Goal: Navigation & Orientation: Find specific page/section

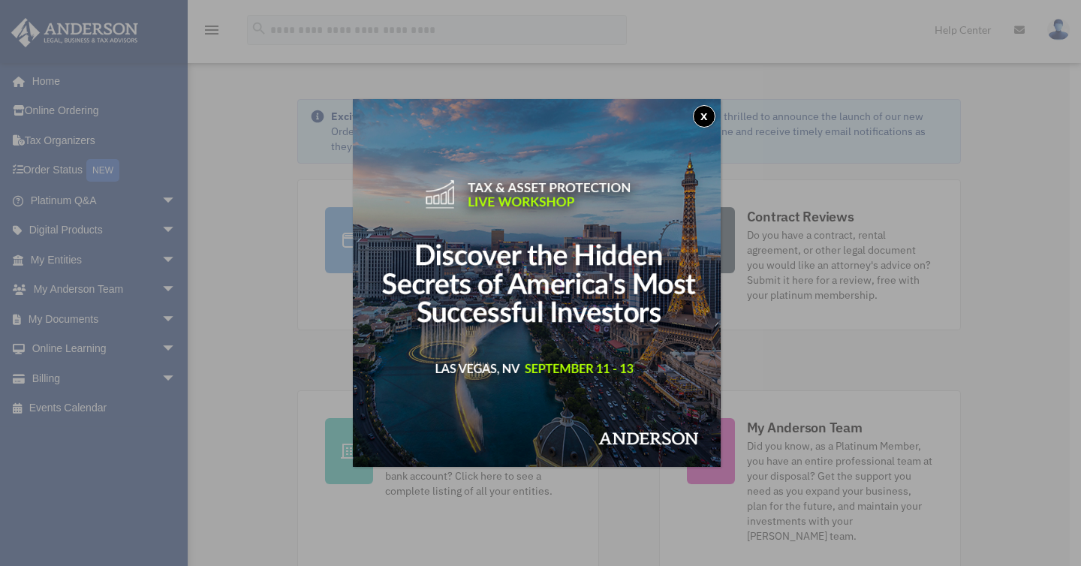
click at [706, 122] on button "x" at bounding box center [704, 116] width 23 height 23
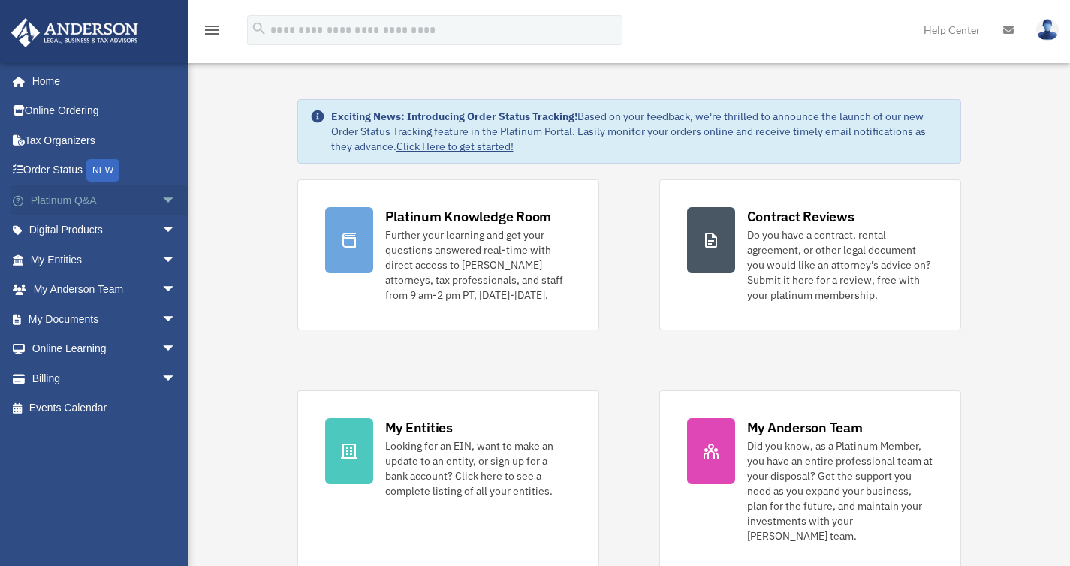
click at [112, 195] on link "Platinum Q&A arrow_drop_down" at bounding box center [105, 200] width 188 height 30
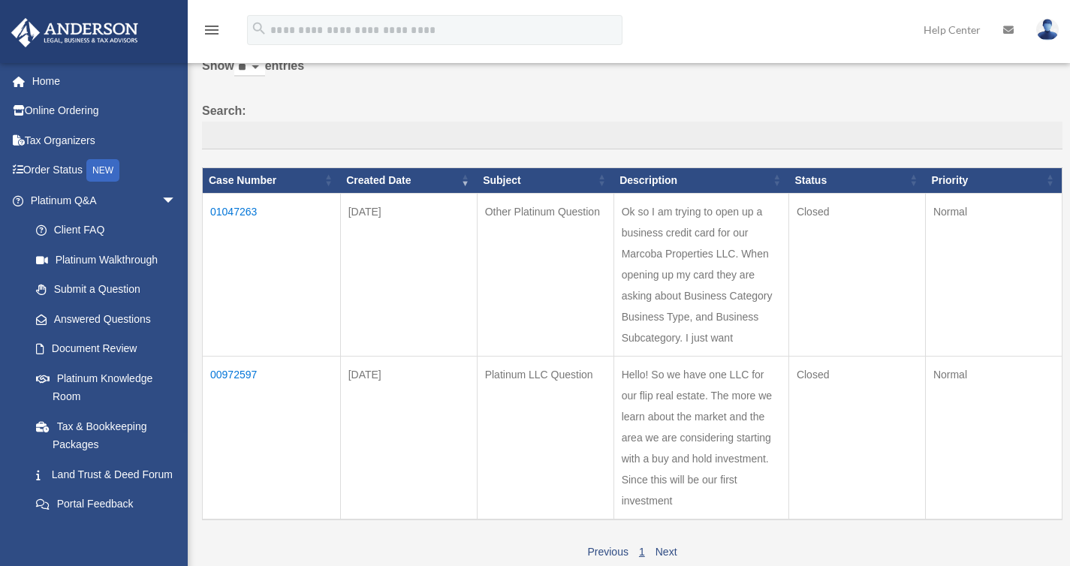
scroll to position [158, 0]
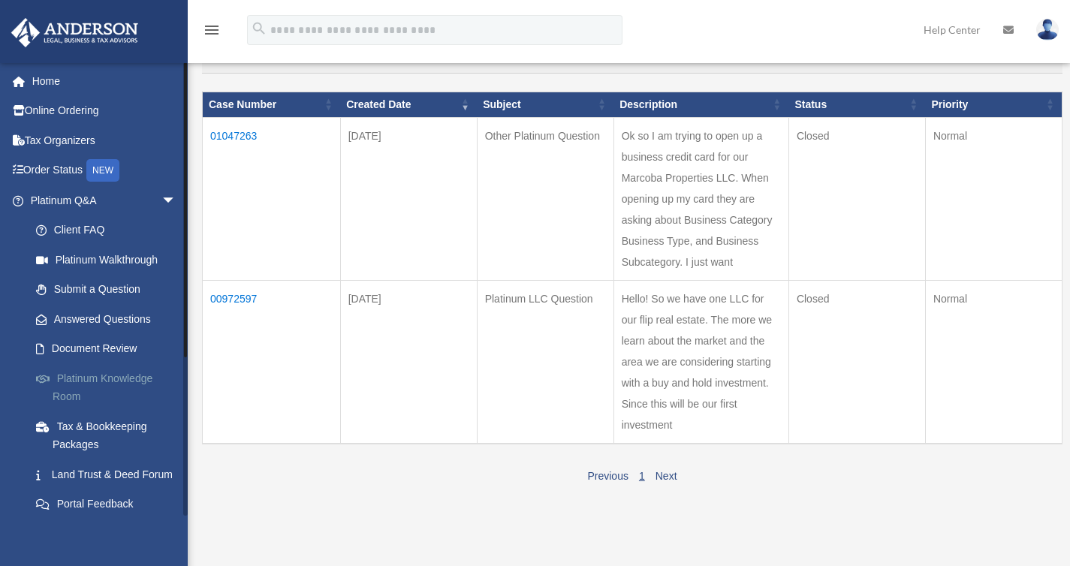
click at [106, 364] on link "Platinum Knowledge Room" at bounding box center [110, 387] width 178 height 48
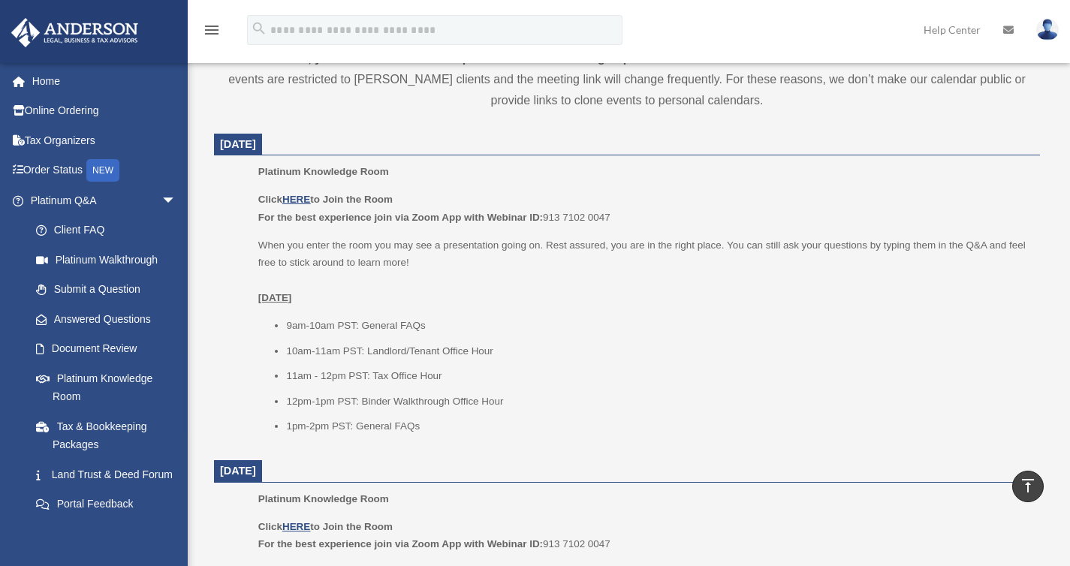
scroll to position [612, 0]
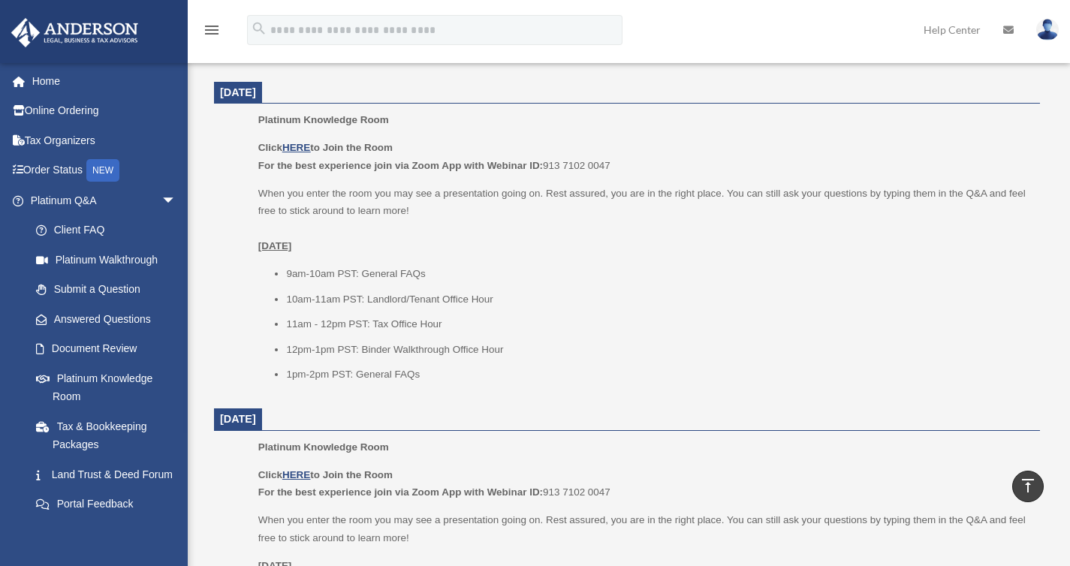
click at [544, 261] on div "Click HERE to Join the Room For the best experience join via Zoom App with Webi…" at bounding box center [643, 261] width 771 height 245
click at [298, 149] on u "HERE" at bounding box center [296, 147] width 28 height 11
click at [161, 198] on span "arrow_drop_down" at bounding box center [176, 200] width 30 height 31
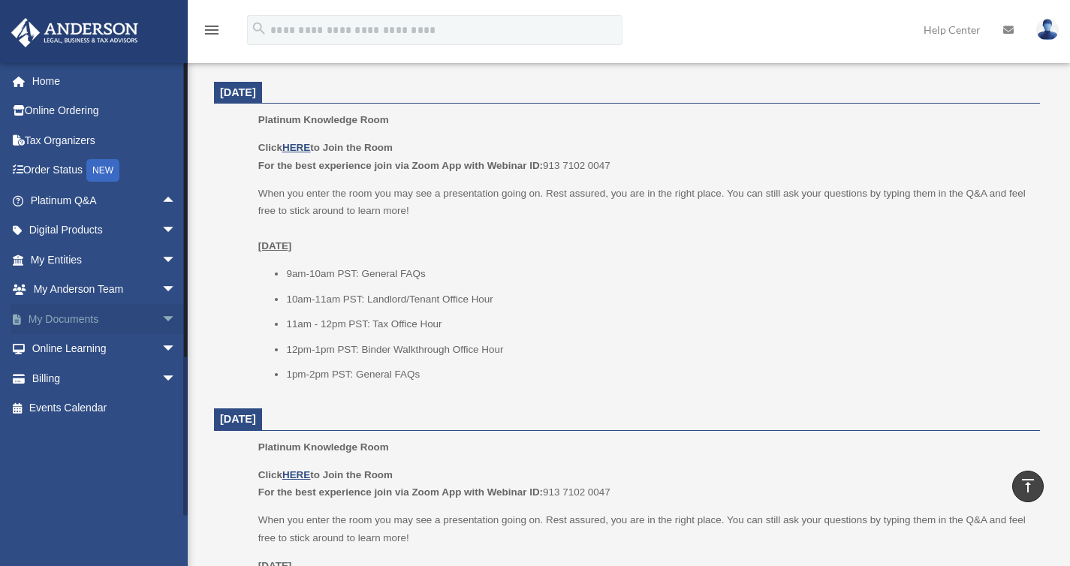
click at [161, 314] on span "arrow_drop_down" at bounding box center [176, 319] width 30 height 31
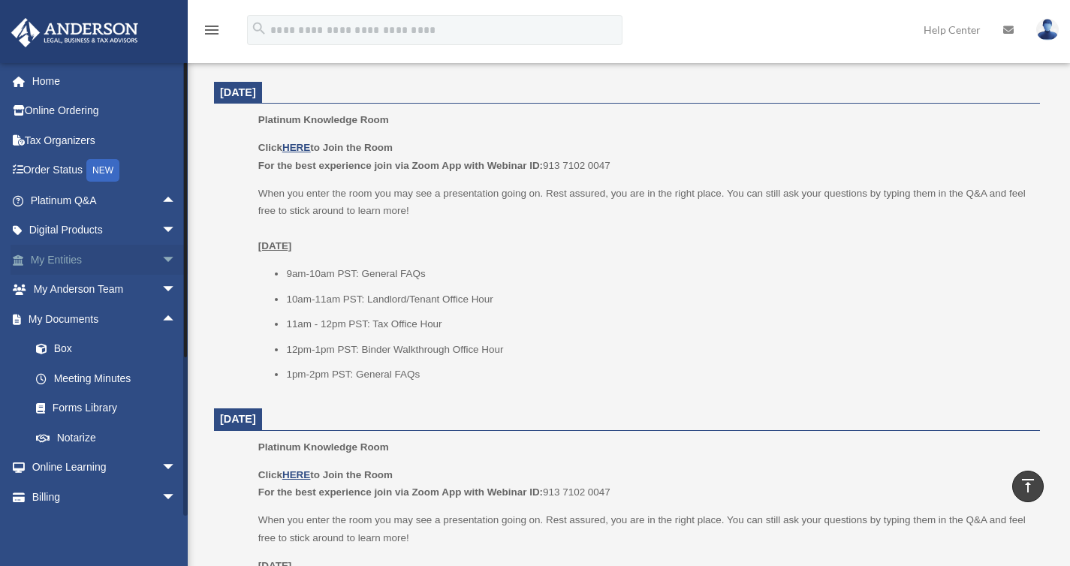
click at [161, 256] on span "arrow_drop_down" at bounding box center [176, 260] width 30 height 31
click at [83, 408] on link "My Blueprint" at bounding box center [110, 408] width 178 height 30
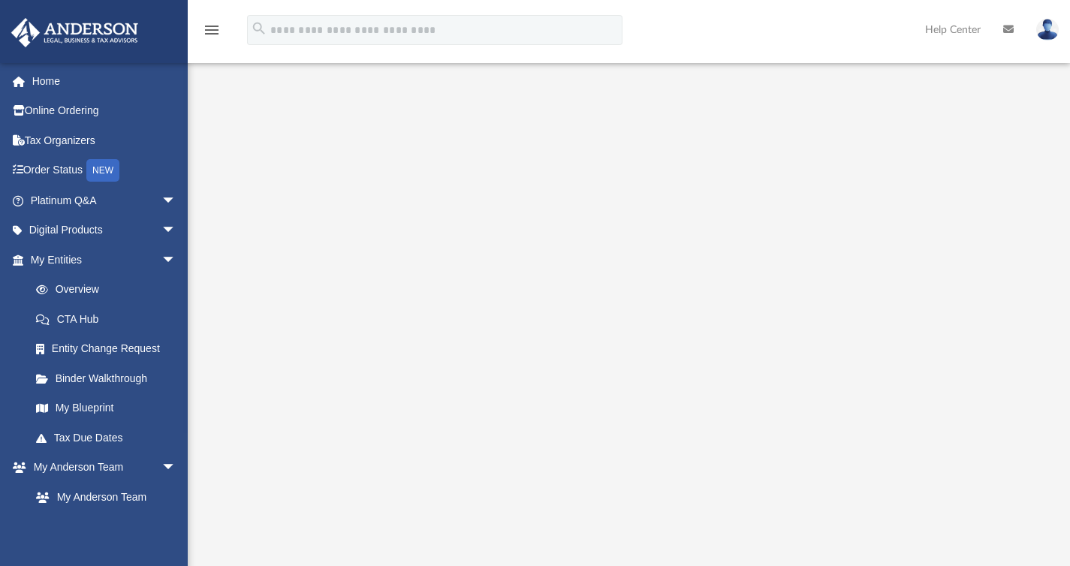
scroll to position [145, 0]
